Goal: Find specific page/section: Find specific page/section

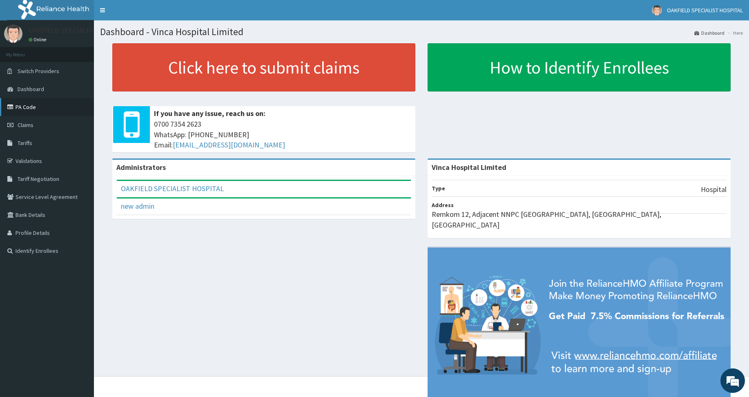
click at [27, 103] on link "PA Code" at bounding box center [47, 107] width 94 height 18
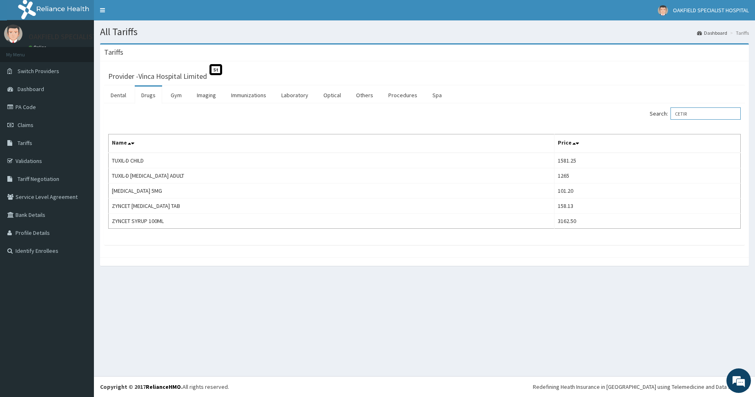
click at [702, 114] on input "CETIR" at bounding box center [705, 113] width 70 height 12
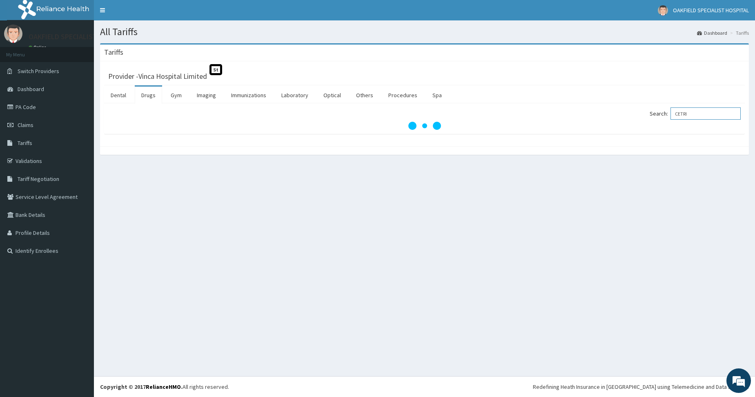
type input "CETRI"
click at [146, 92] on link "Drugs" at bounding box center [148, 95] width 27 height 17
click at [688, 117] on input "Search:" at bounding box center [705, 113] width 70 height 12
type input "CETIRI"
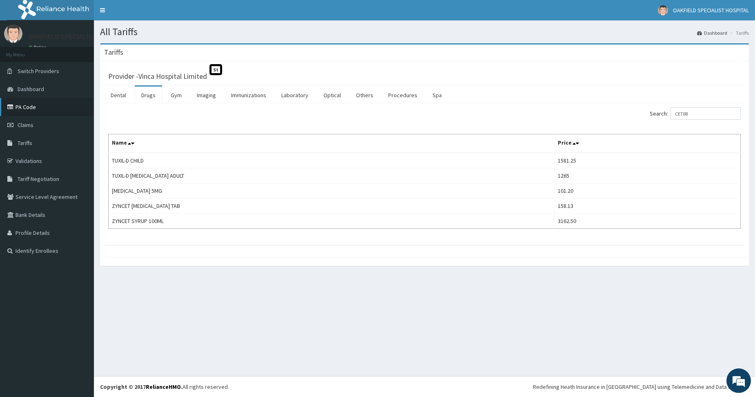
click at [17, 107] on link "PA Code" at bounding box center [47, 107] width 94 height 18
